Goal: Transaction & Acquisition: Purchase product/service

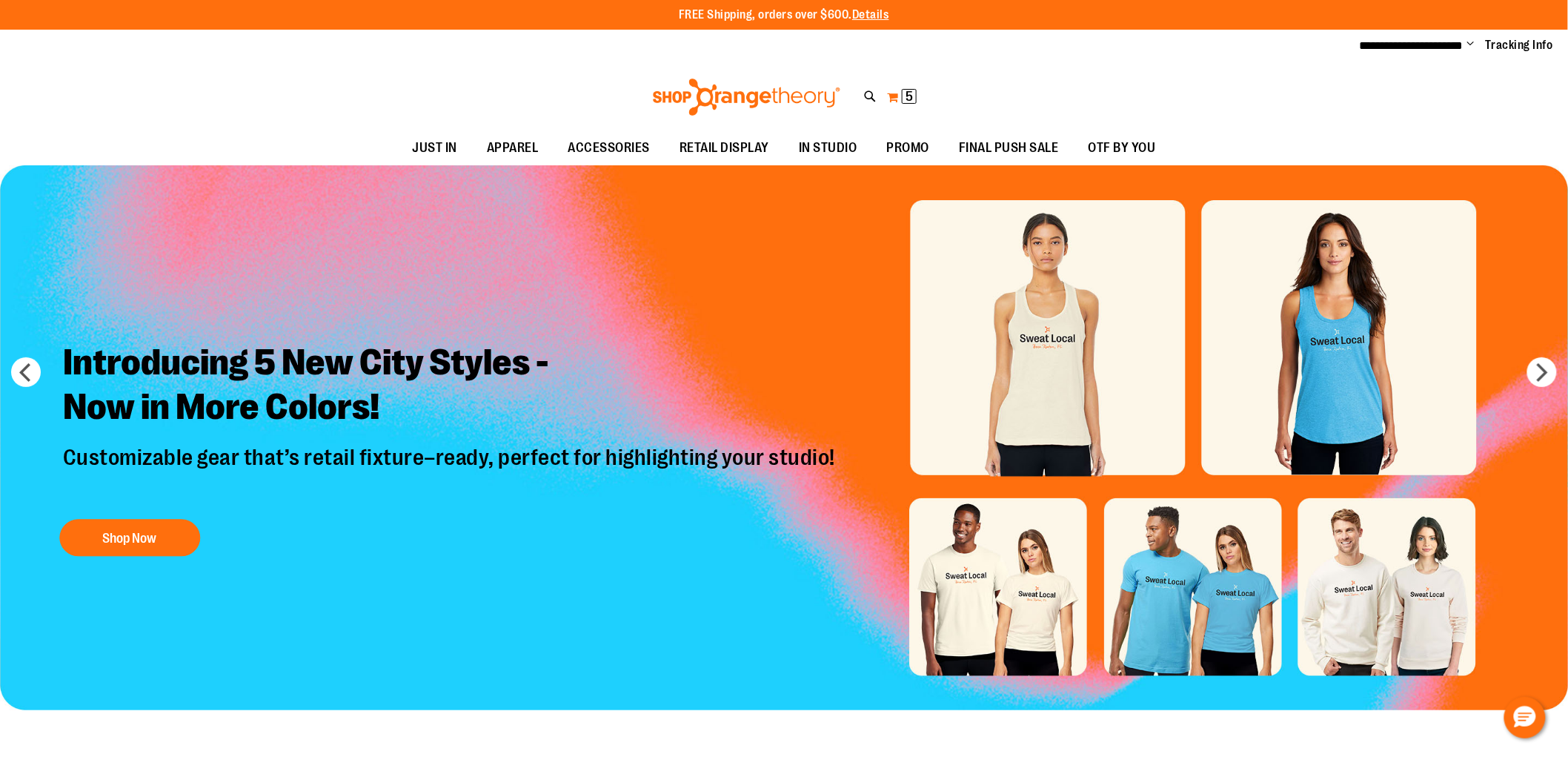
type input "**********"
click at [905, 97] on span "5 5 items" at bounding box center [909, 96] width 14 height 14
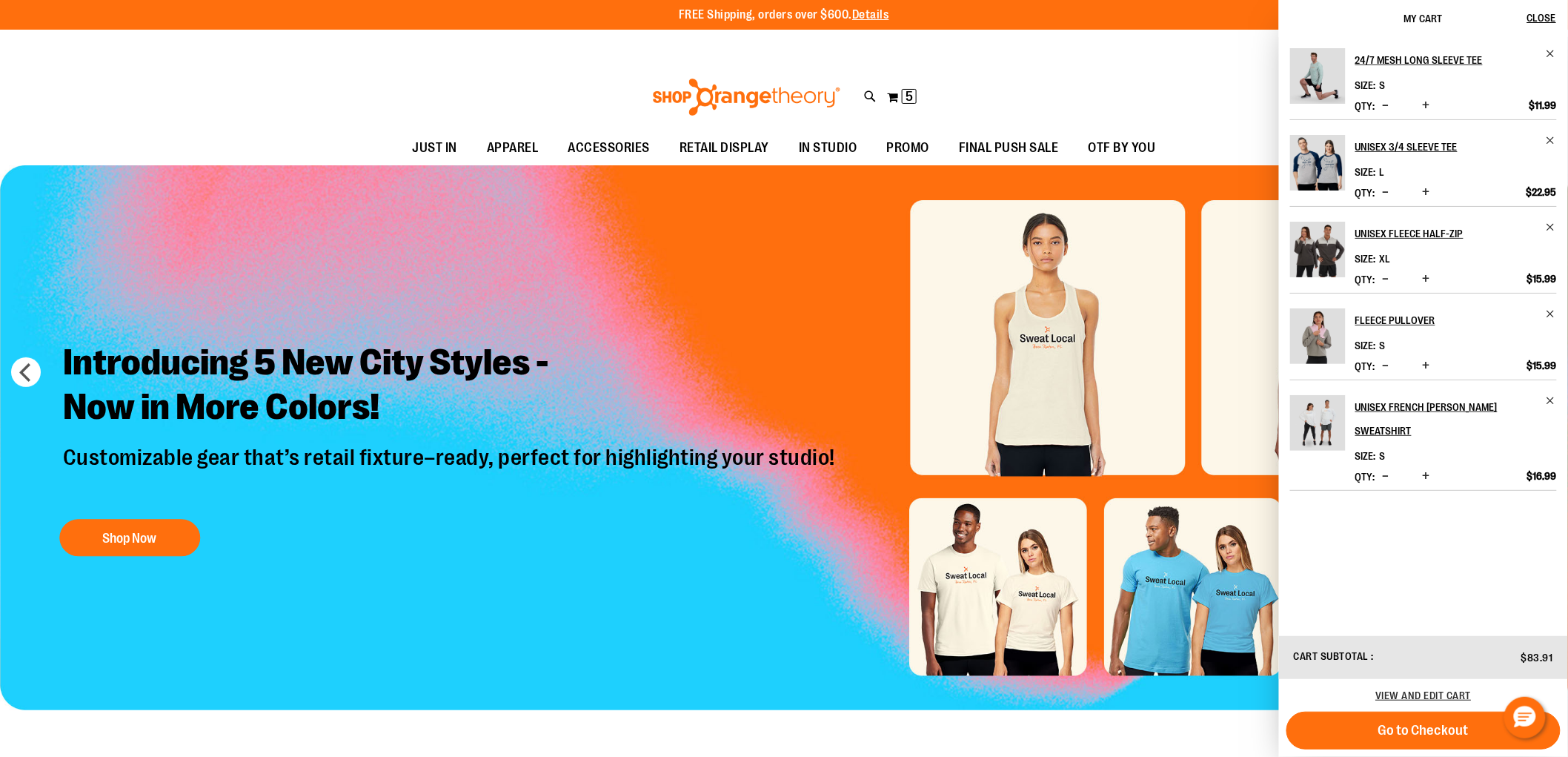
click at [421, 88] on div "Toggle Nav Search Popular Suggestions Advanced Search" at bounding box center [784, 97] width 1568 height 69
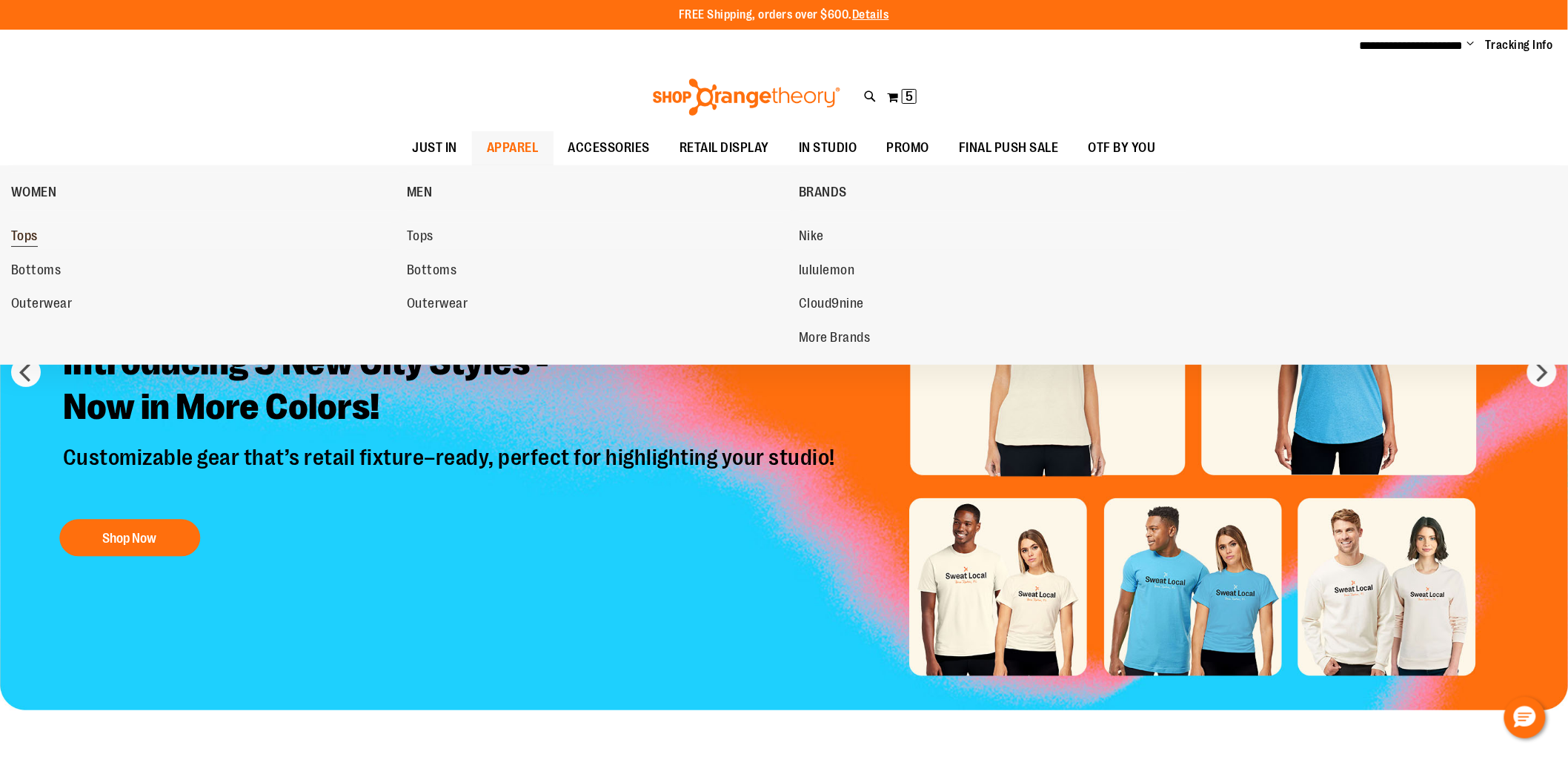
click at [23, 236] on span "Tops" at bounding box center [24, 238] width 27 height 18
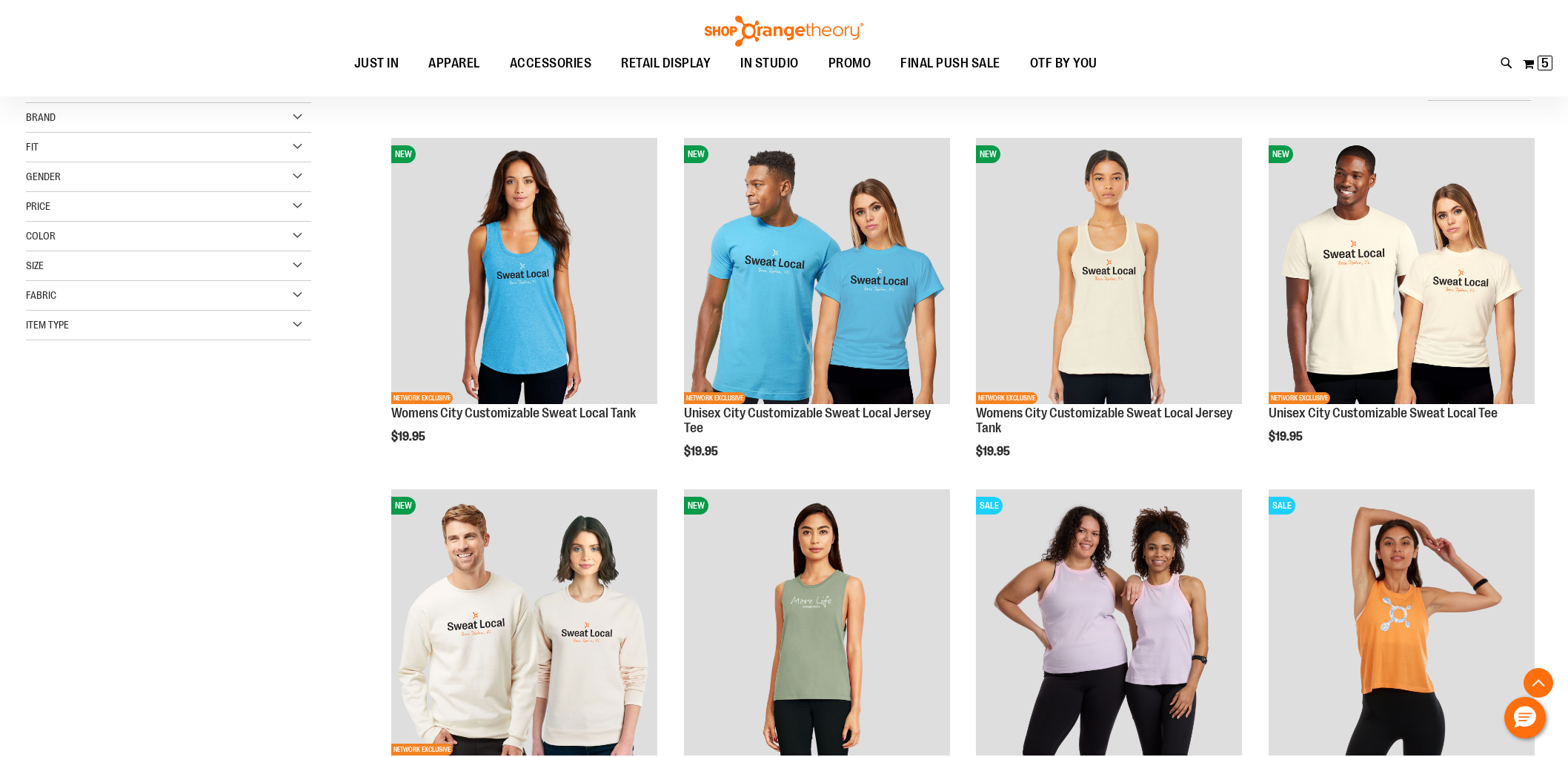
scroll to position [328, 0]
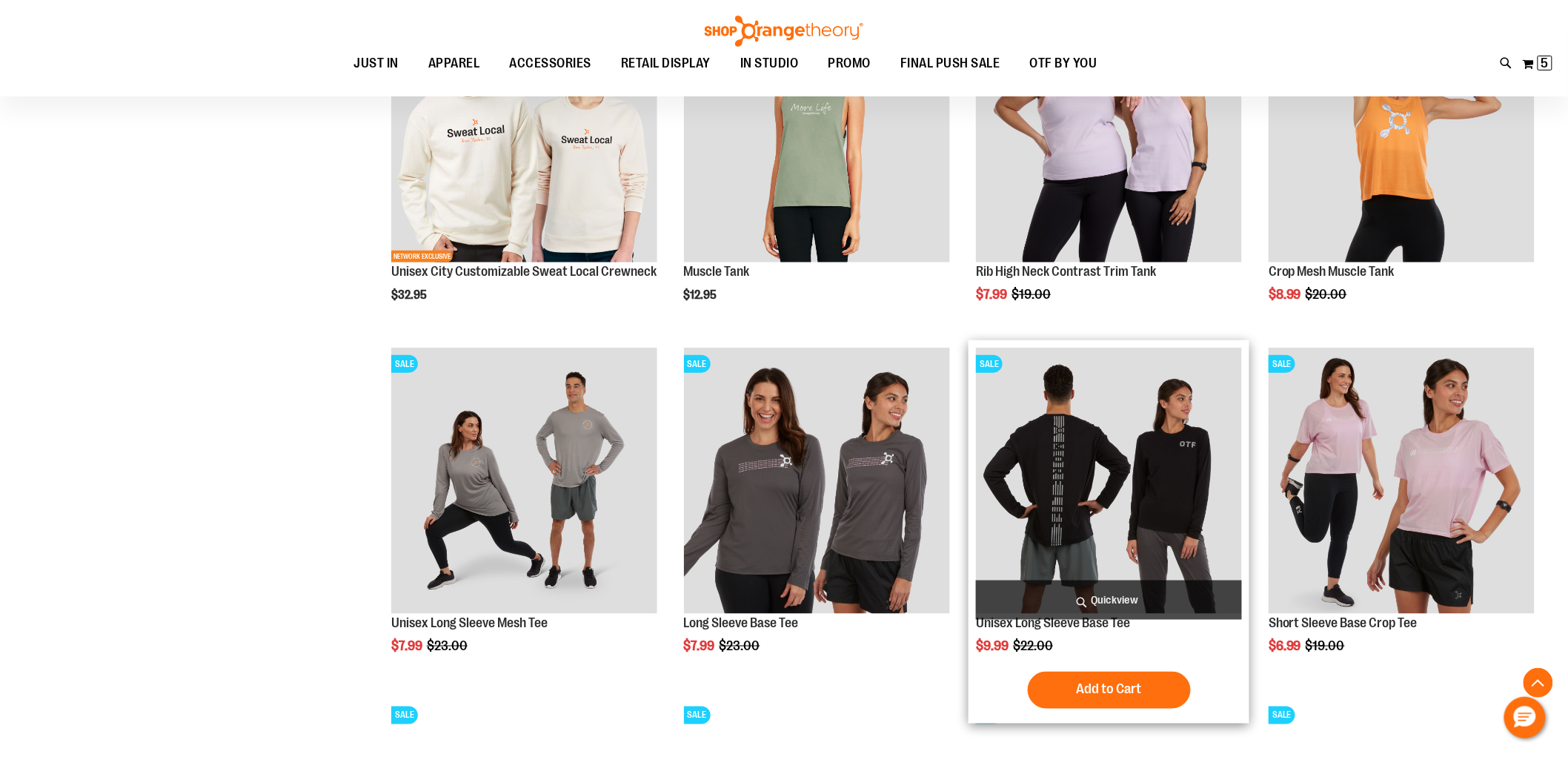
scroll to position [823, 0]
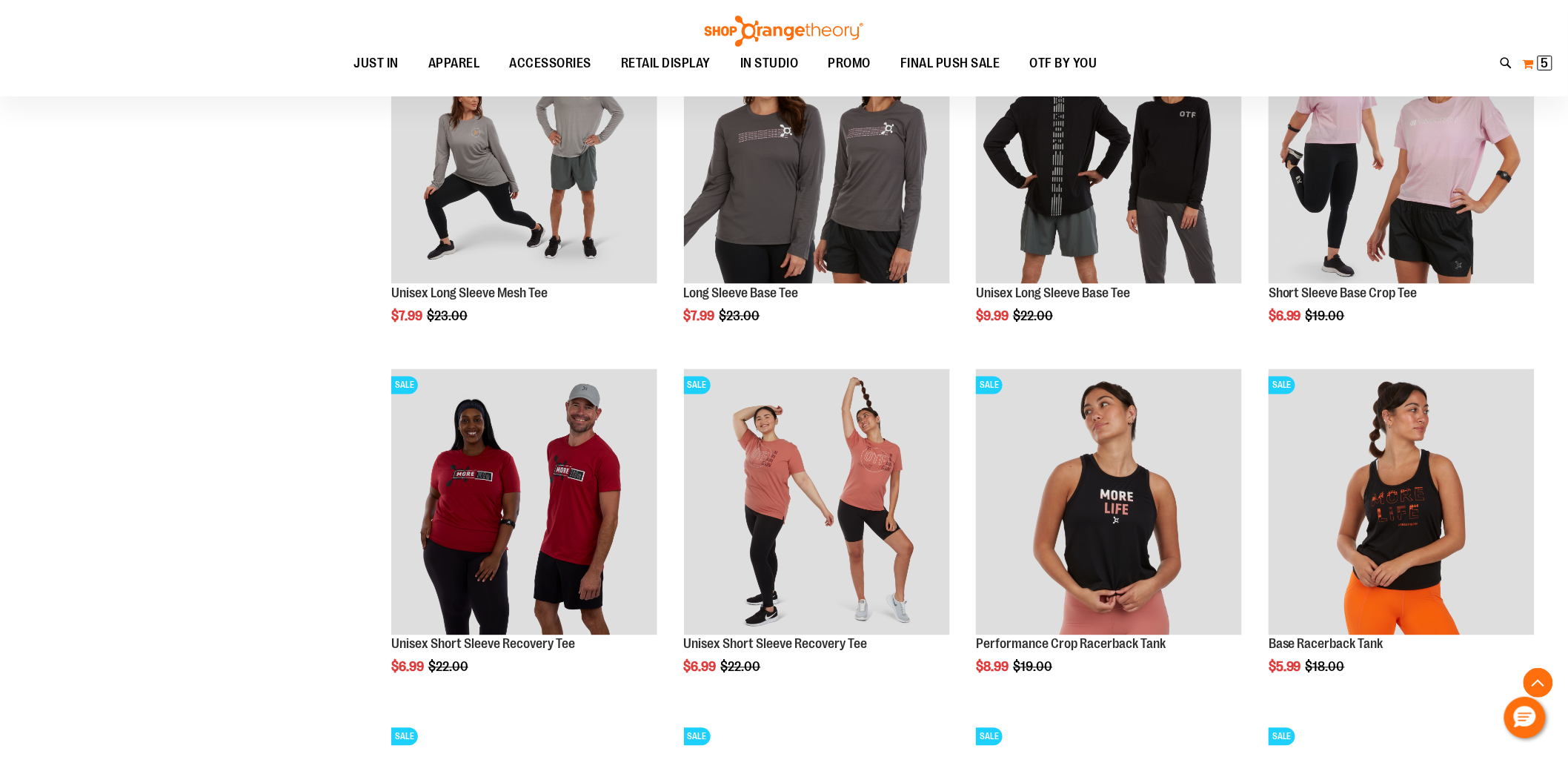
type input "**********"
click at [1540, 65] on span "5 5 items" at bounding box center [1544, 62] width 14 height 14
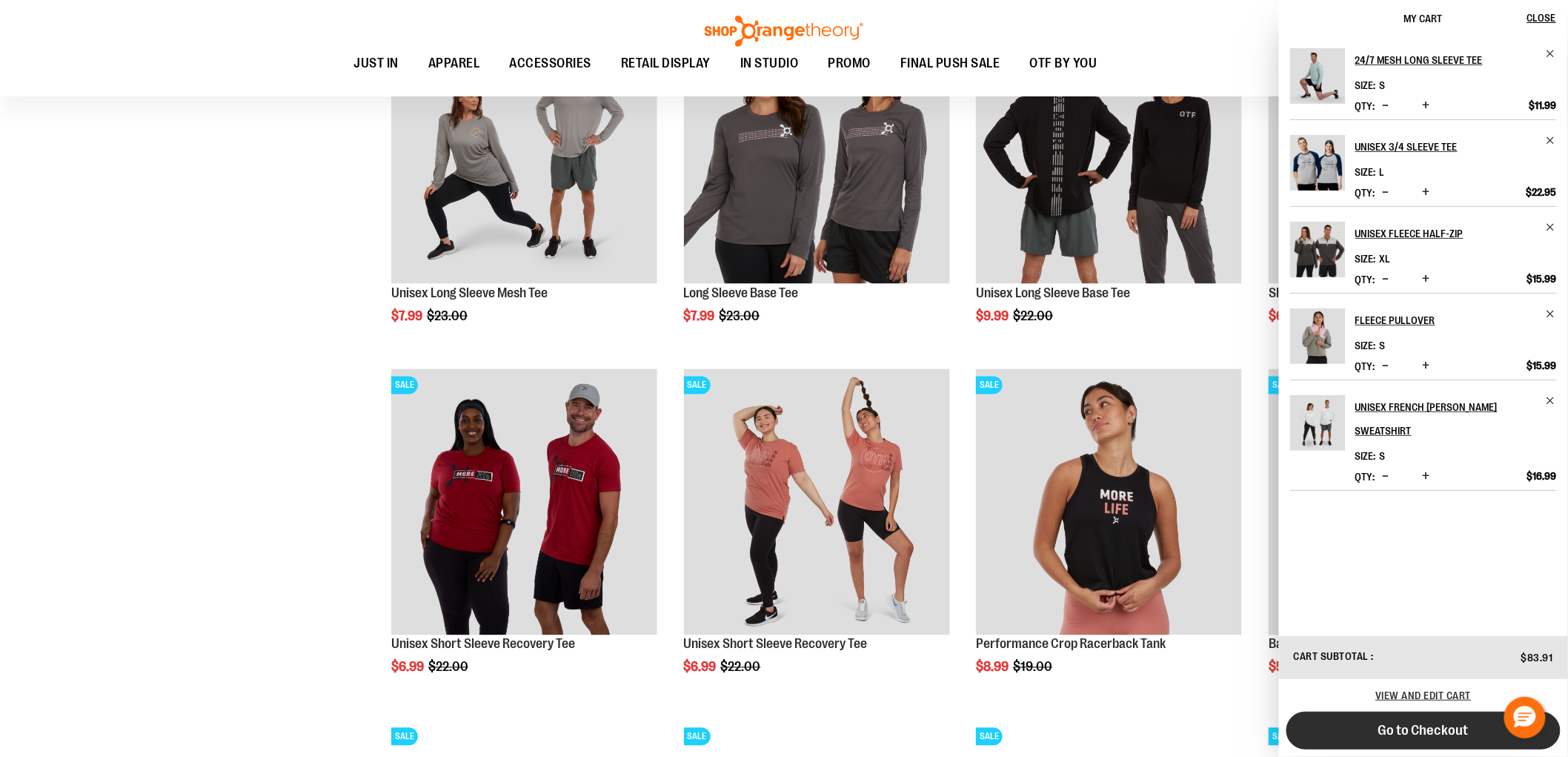
click at [1378, 724] on button "Go to Checkout" at bounding box center [1423, 731] width 274 height 38
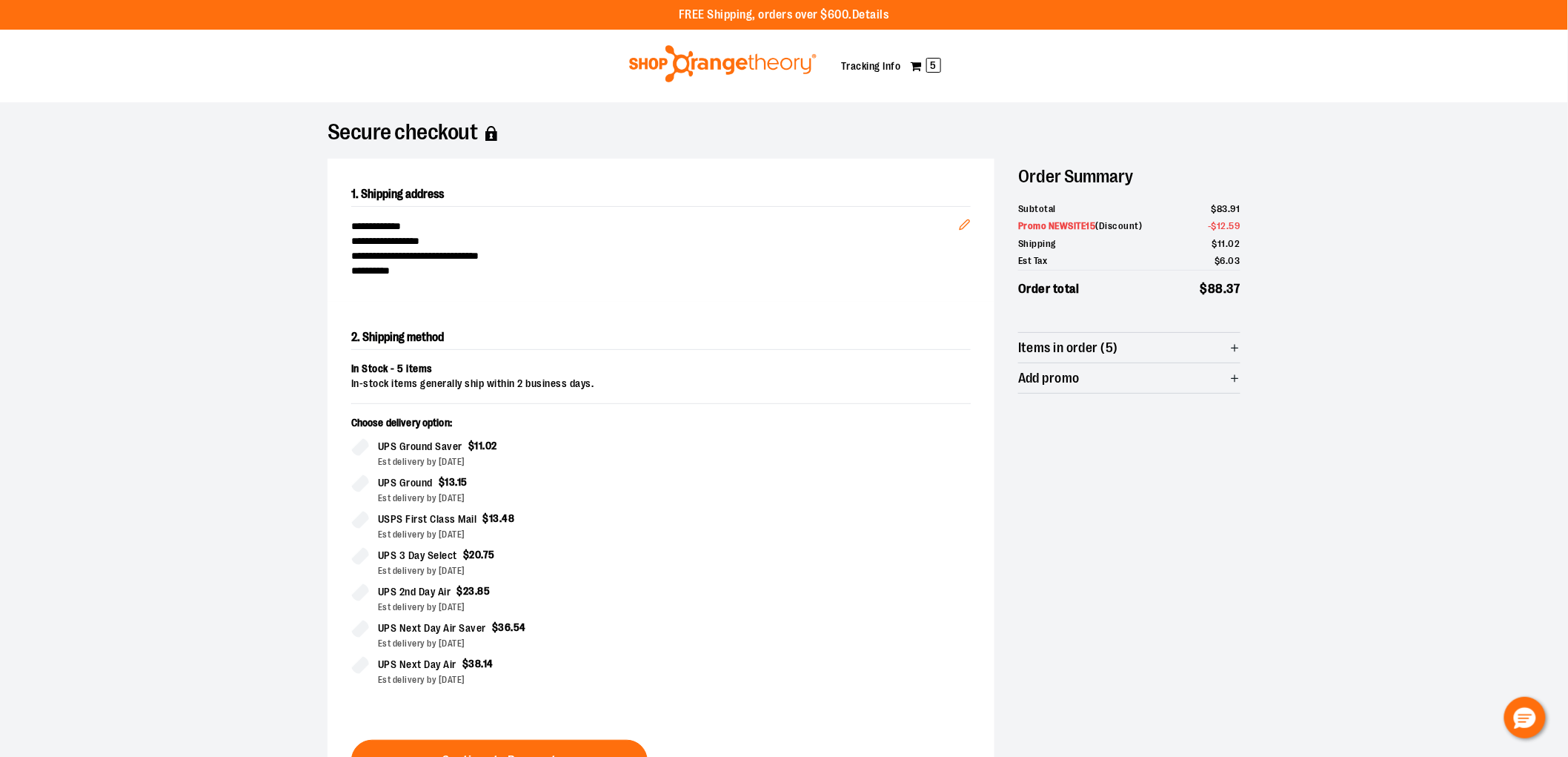
click at [1538, 756] on div at bounding box center [784, 757] width 1568 height 0
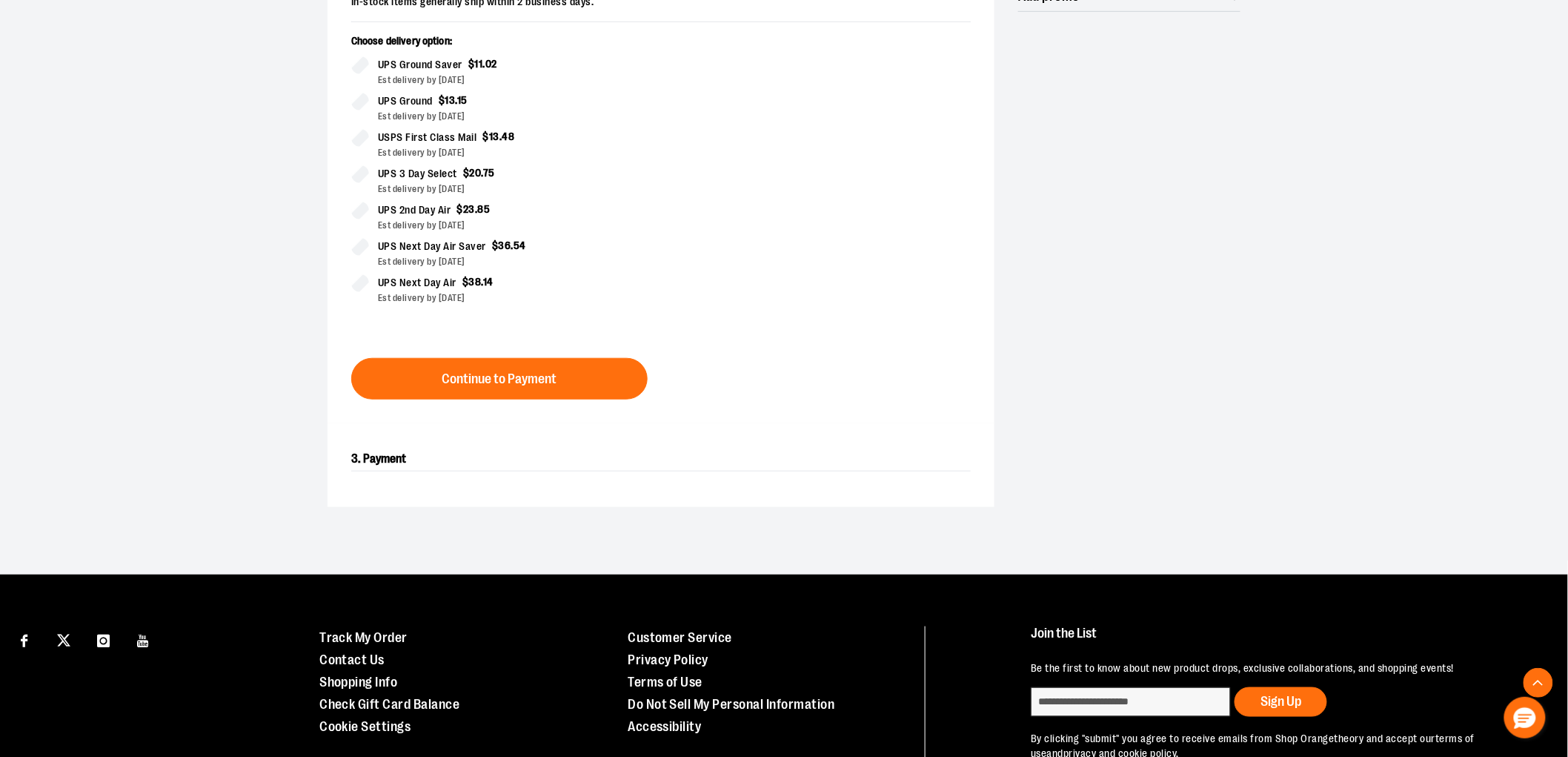
scroll to position [411, 0]
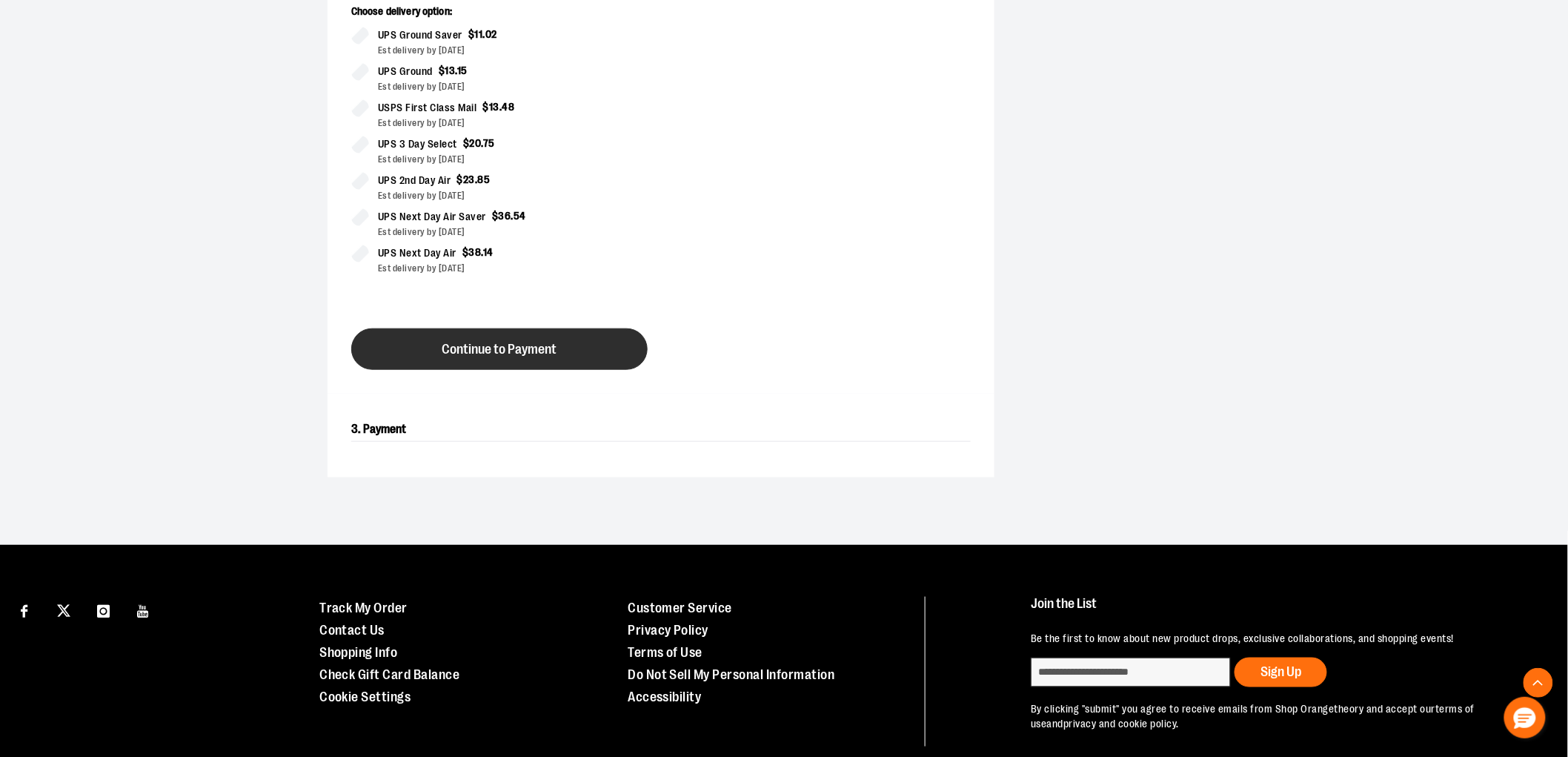
click at [549, 365] on button "Continue to Payment" at bounding box center [499, 349] width 296 height 42
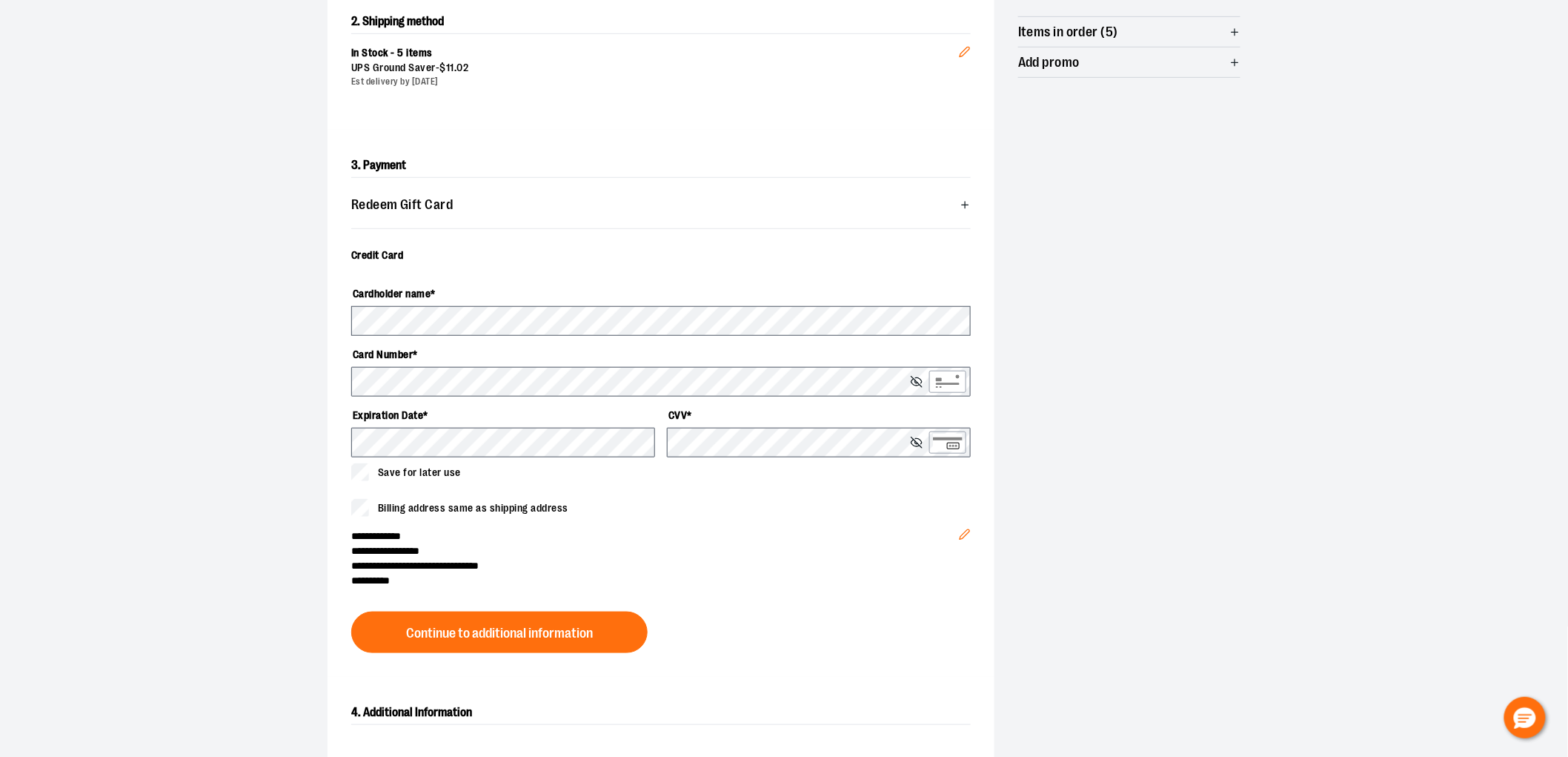
scroll to position [493, 0]
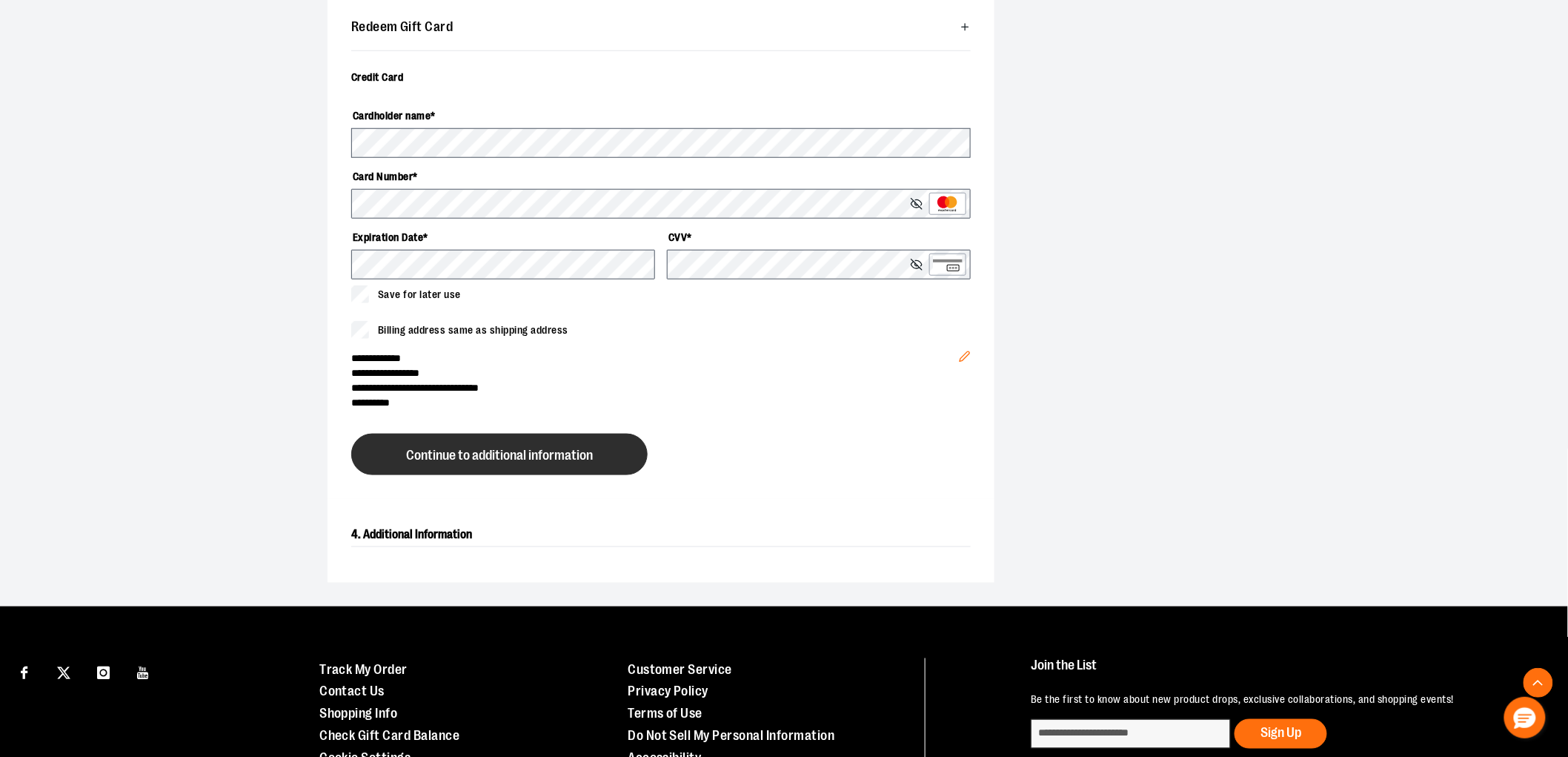
click at [540, 461] on span "Continue to additional information" at bounding box center [499, 455] width 186 height 14
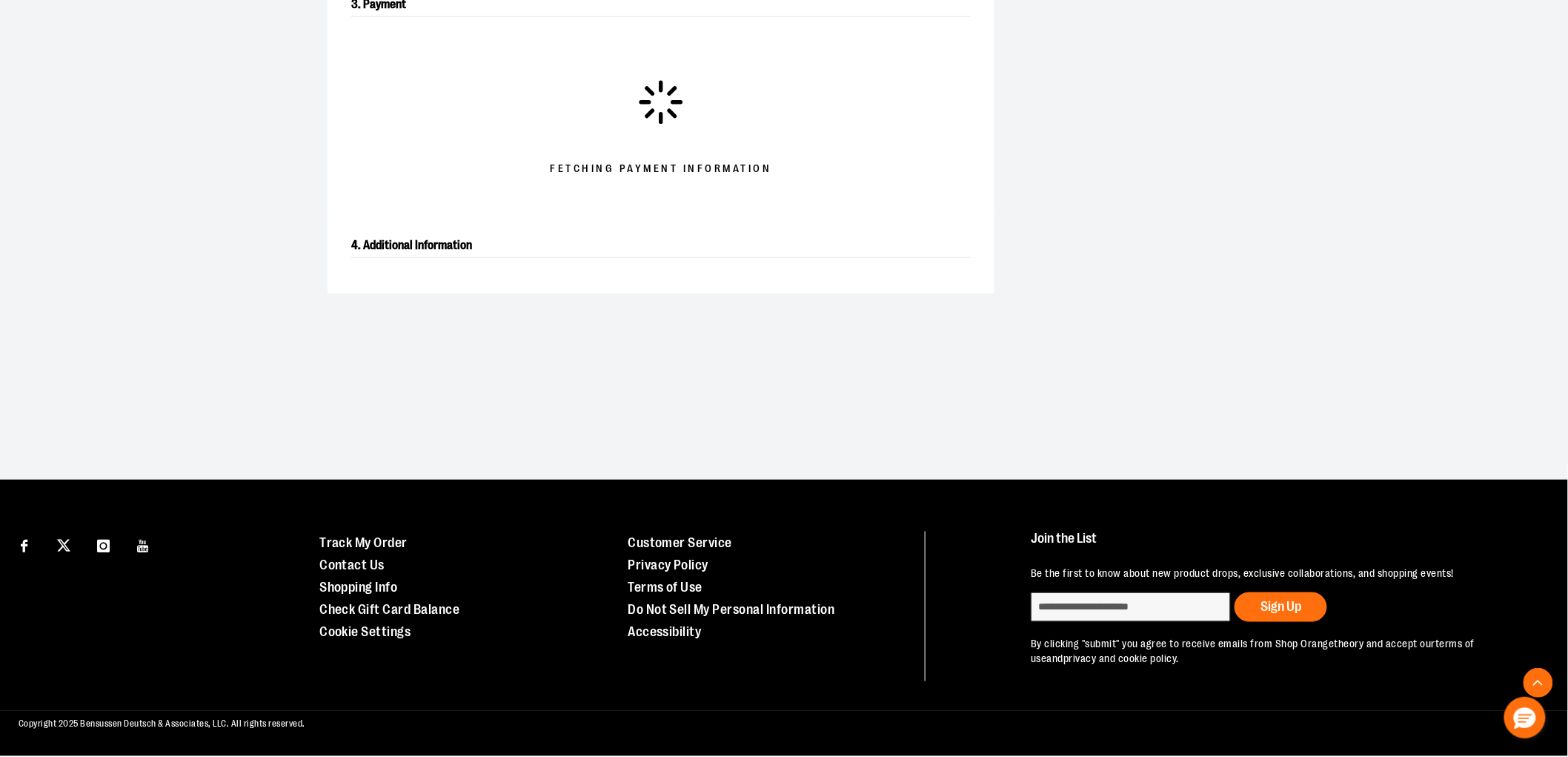
scroll to position [477, 0]
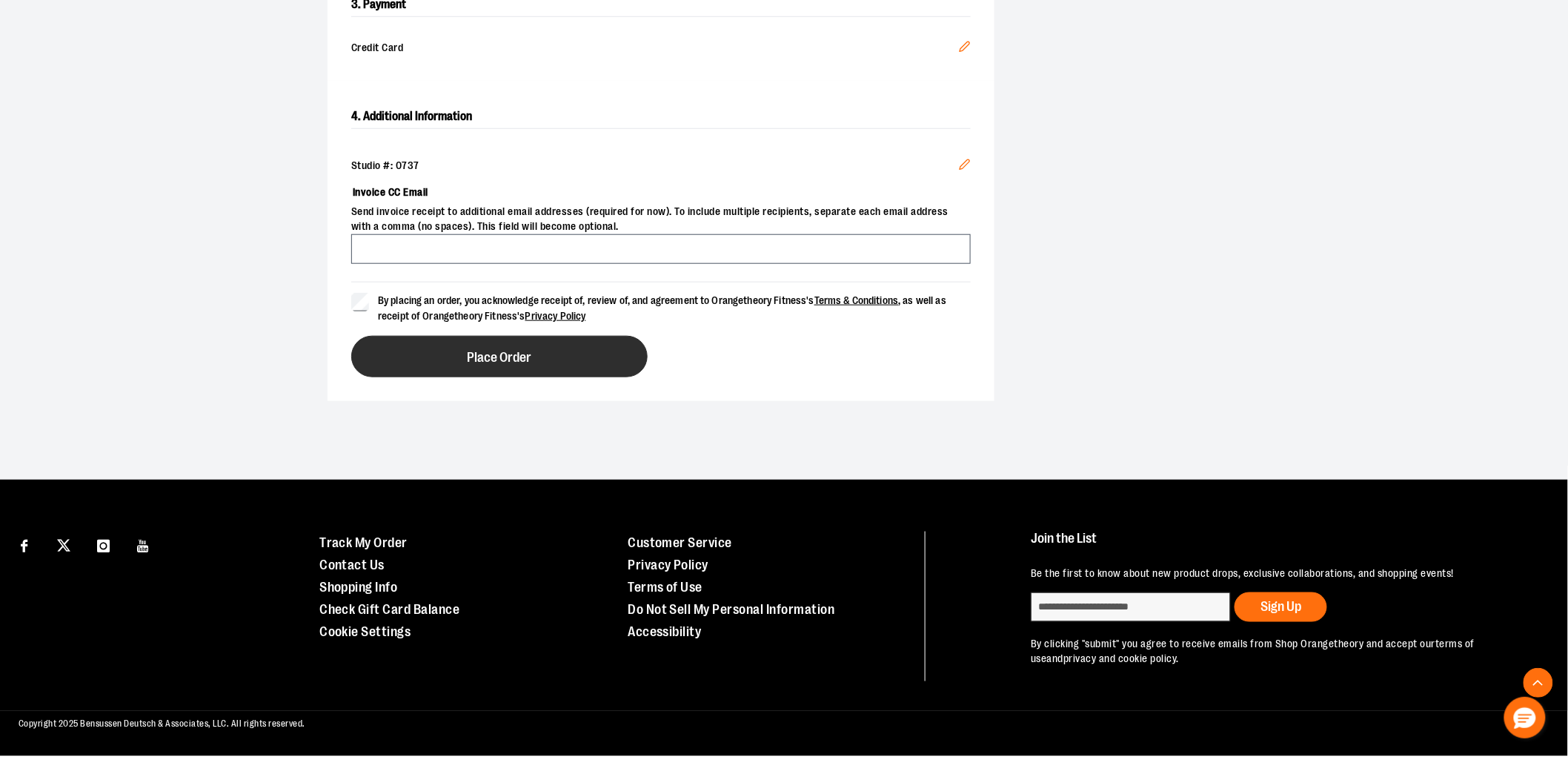
click at [423, 351] on button "Place Order" at bounding box center [499, 356] width 296 height 42
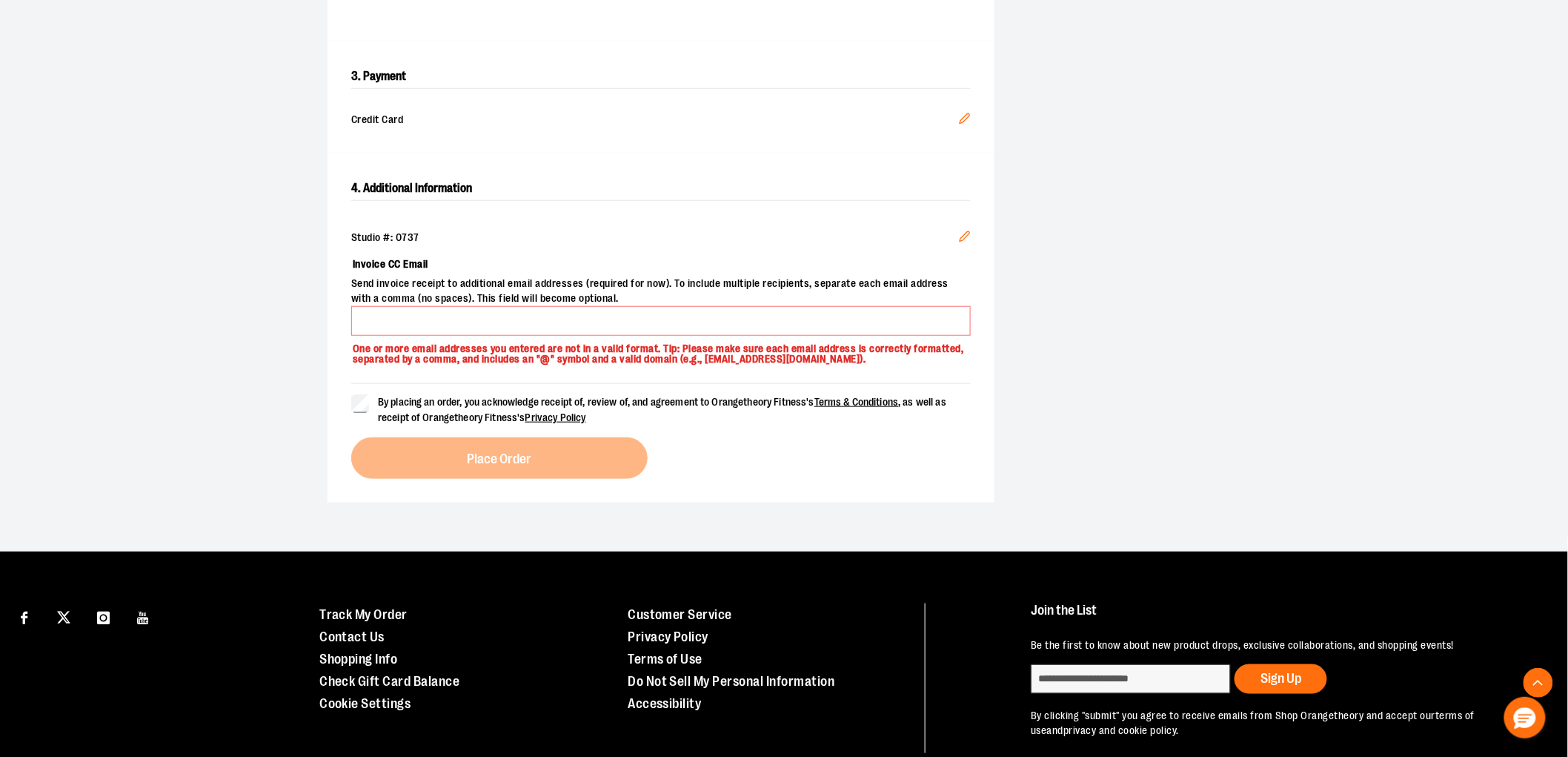
scroll to position [312, 0]
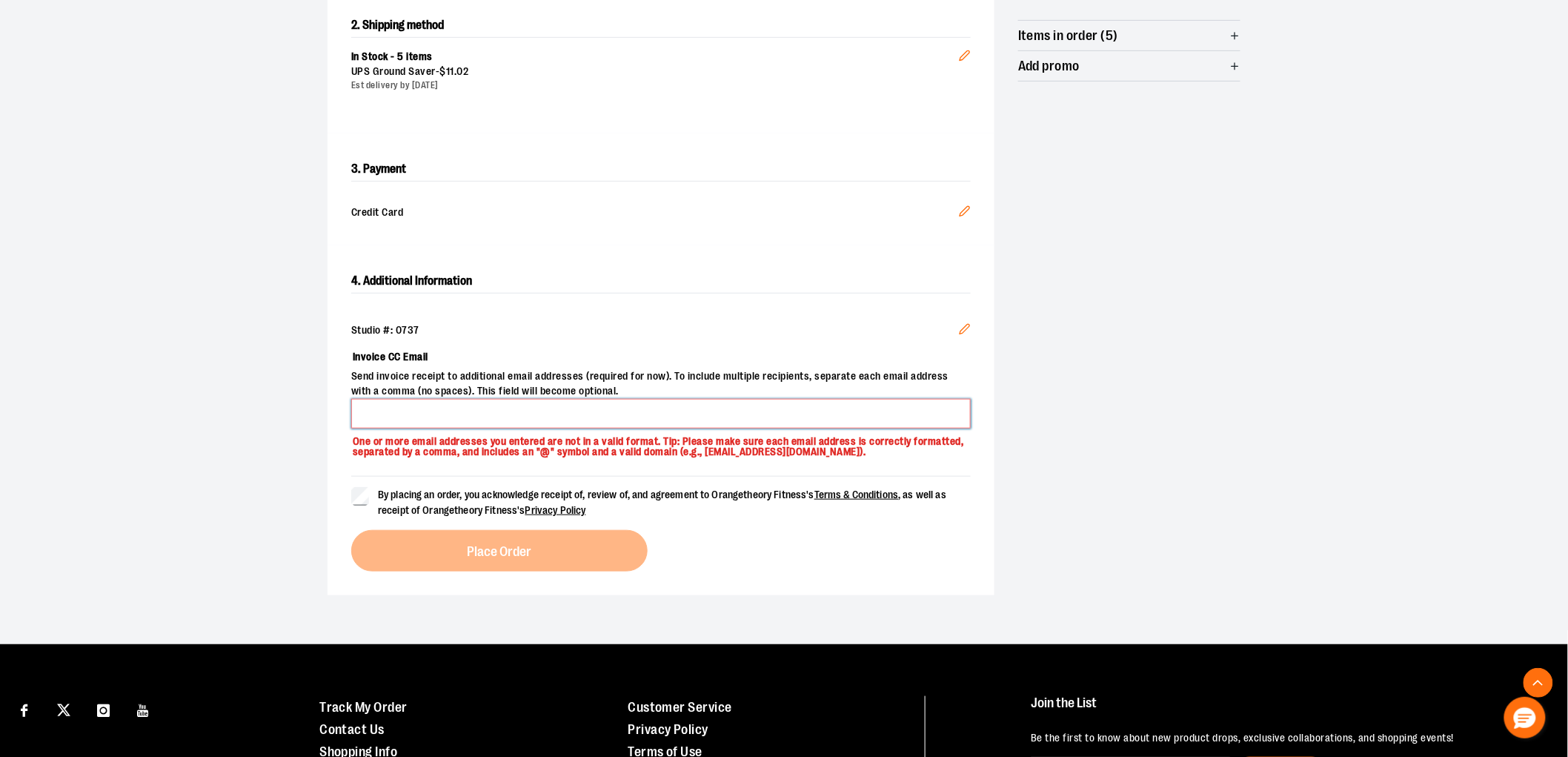
click at [421, 408] on input "Invoice CC Email" at bounding box center [661, 414] width 620 height 30
type input "**********"
click at [498, 553] on div "By placing an order, you acknowledge receipt of, review of, and agreement to Or…" at bounding box center [661, 524] width 620 height 96
click at [361, 484] on form "By placing an order, you acknowledge receipt of, review of, and agreement to Or…" at bounding box center [661, 497] width 620 height 42
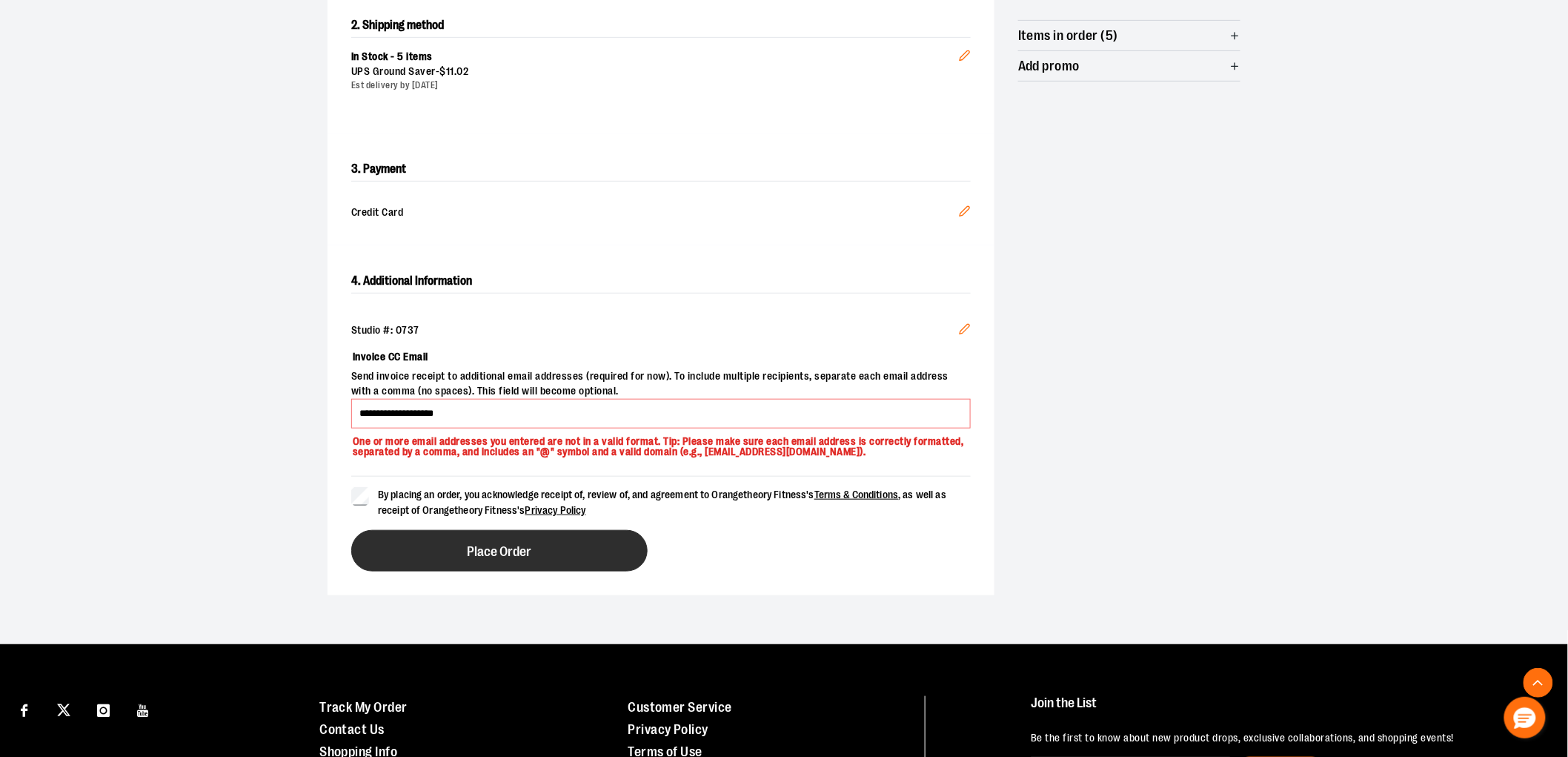
click at [426, 557] on button "Place Order" at bounding box center [499, 551] width 296 height 42
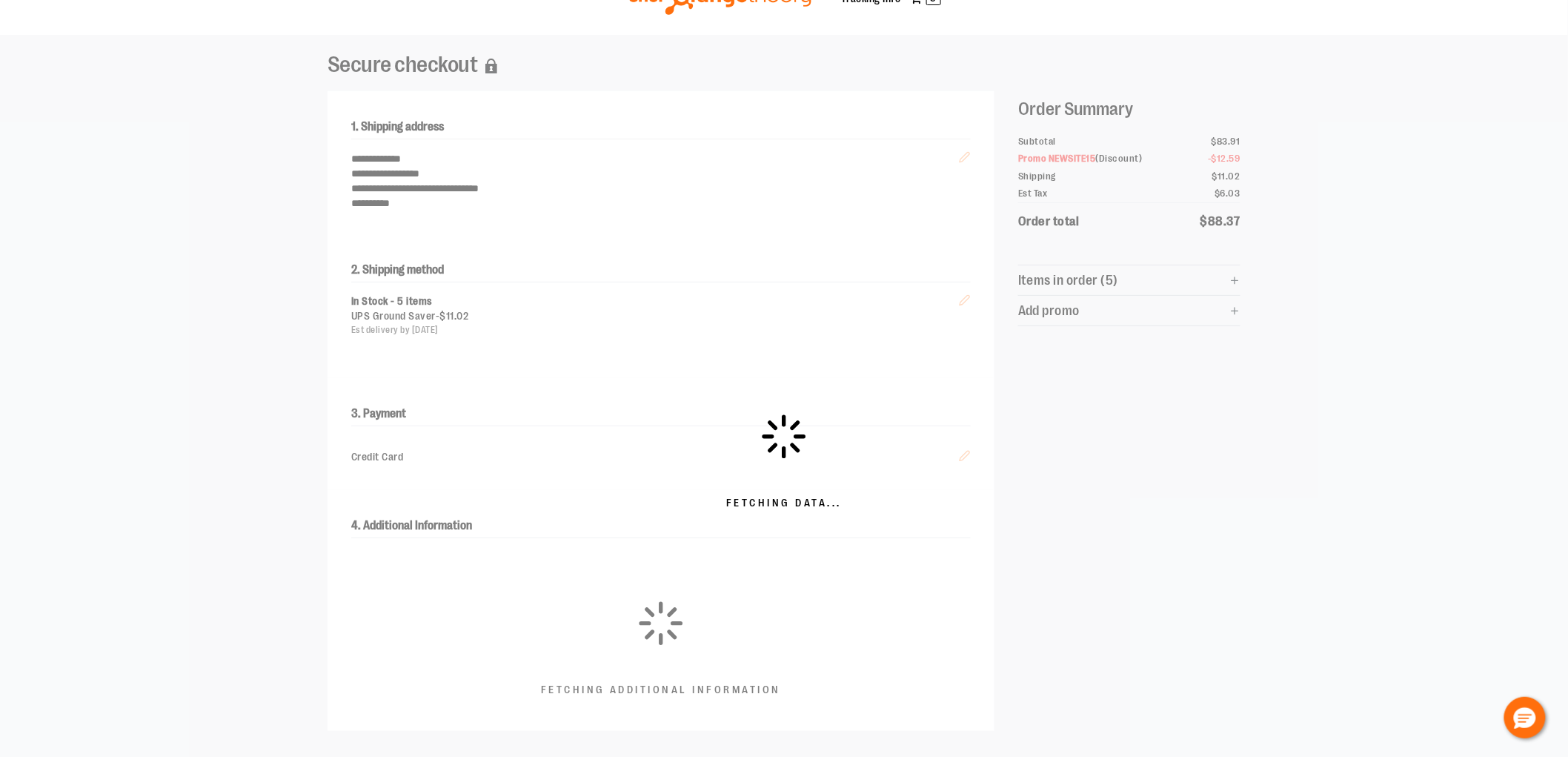
scroll to position [0, 0]
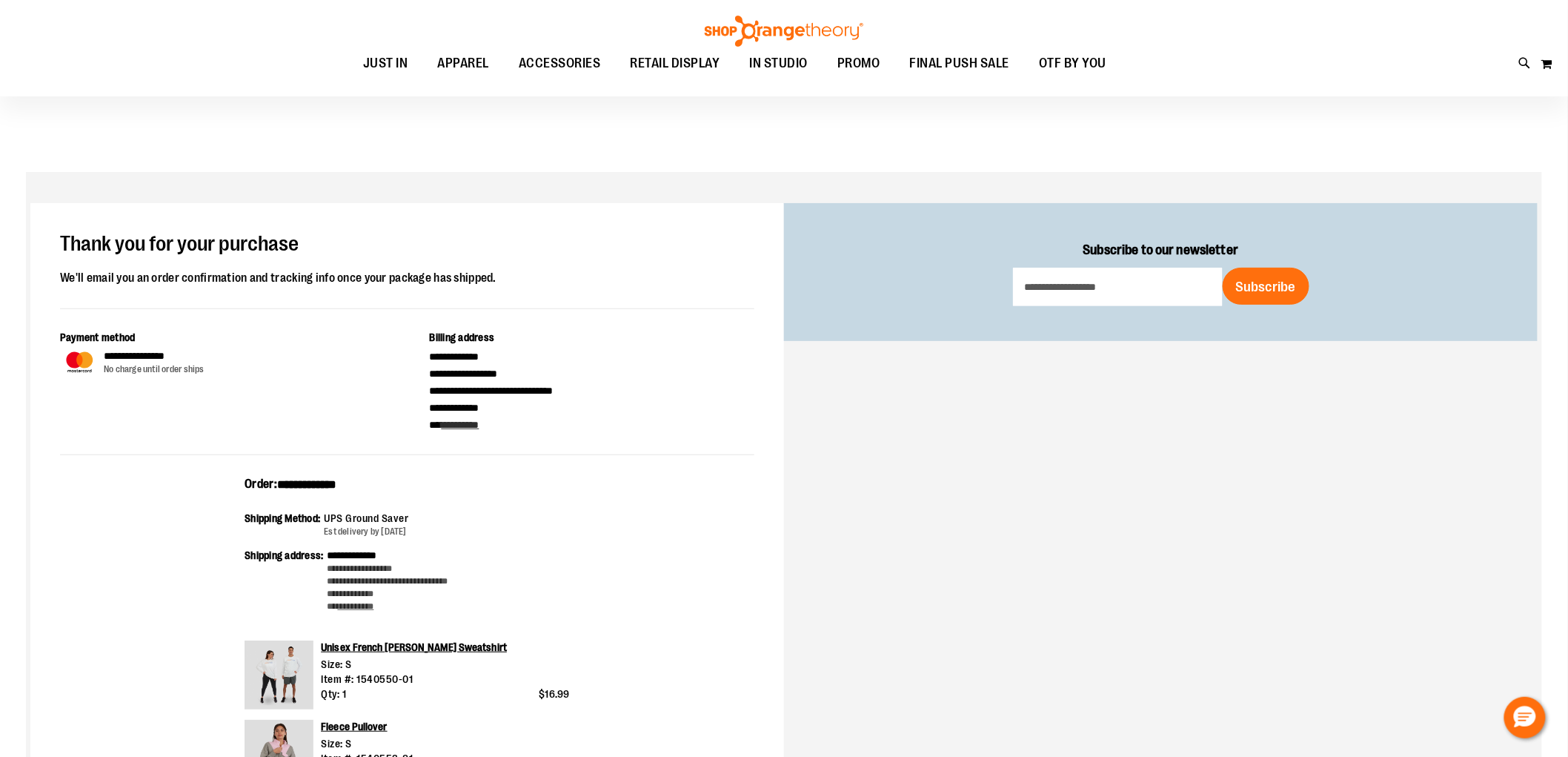
scroll to position [411, 0]
